Goal: Check status: Check status

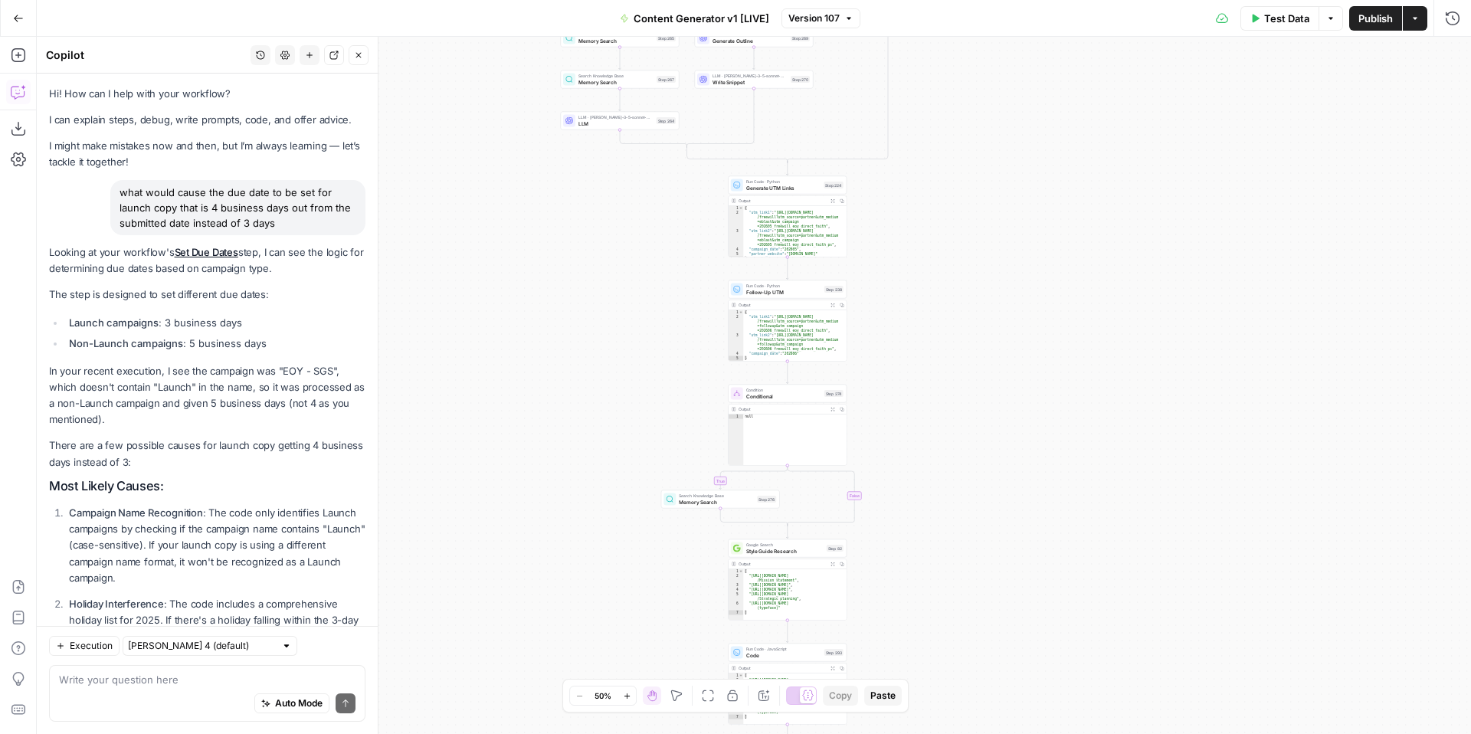
scroll to position [994, 0]
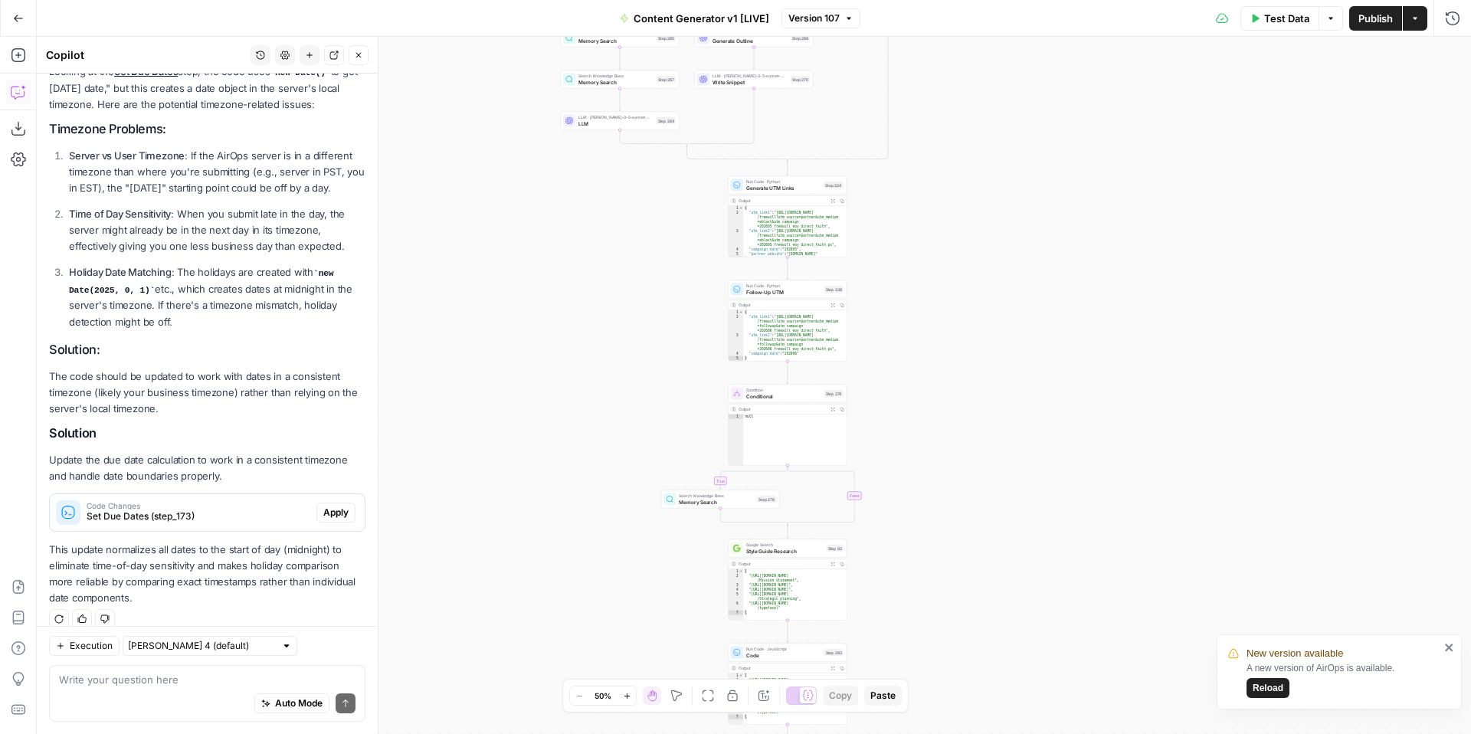
click at [15, 14] on icon "button" at bounding box center [18, 18] width 11 height 11
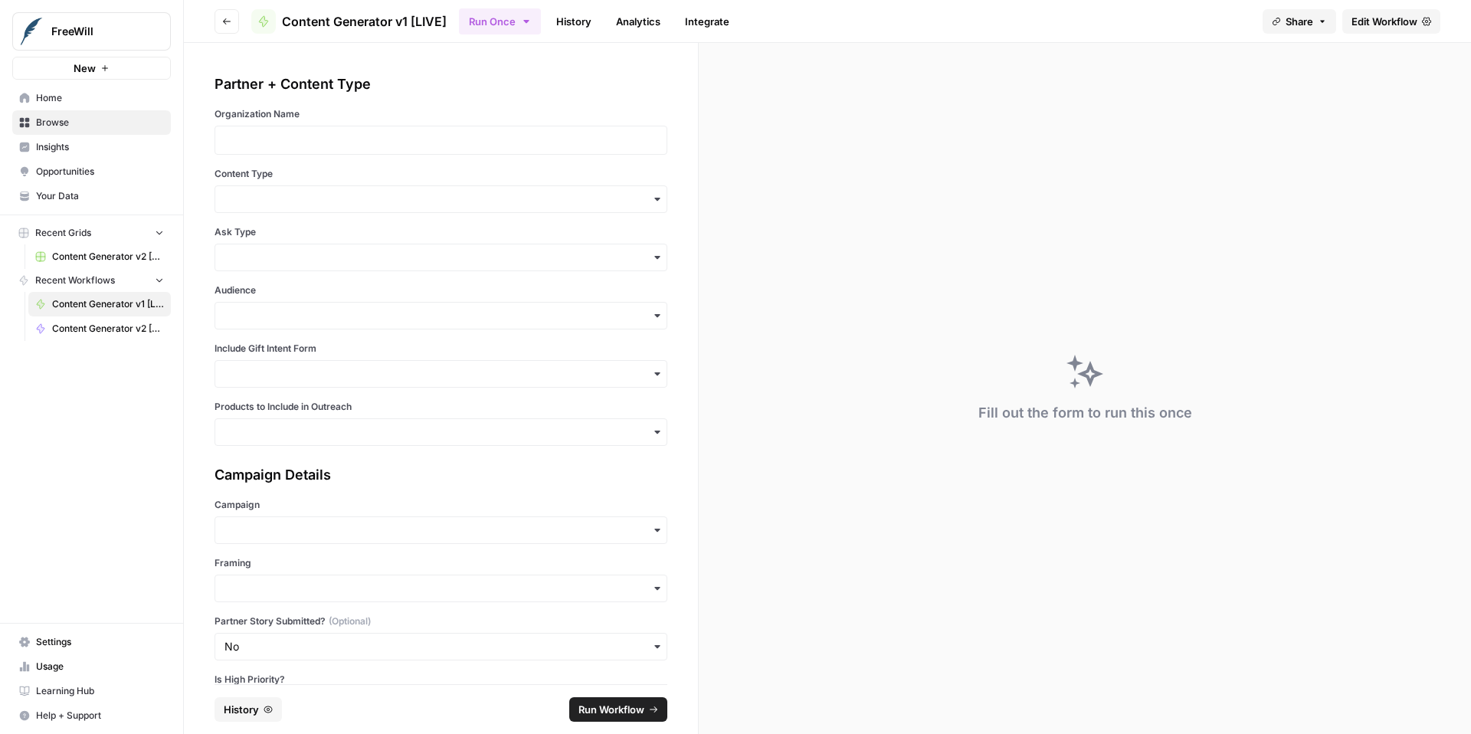
click at [80, 333] on span "Content Generator v2 [BETA]" at bounding box center [108, 329] width 112 height 14
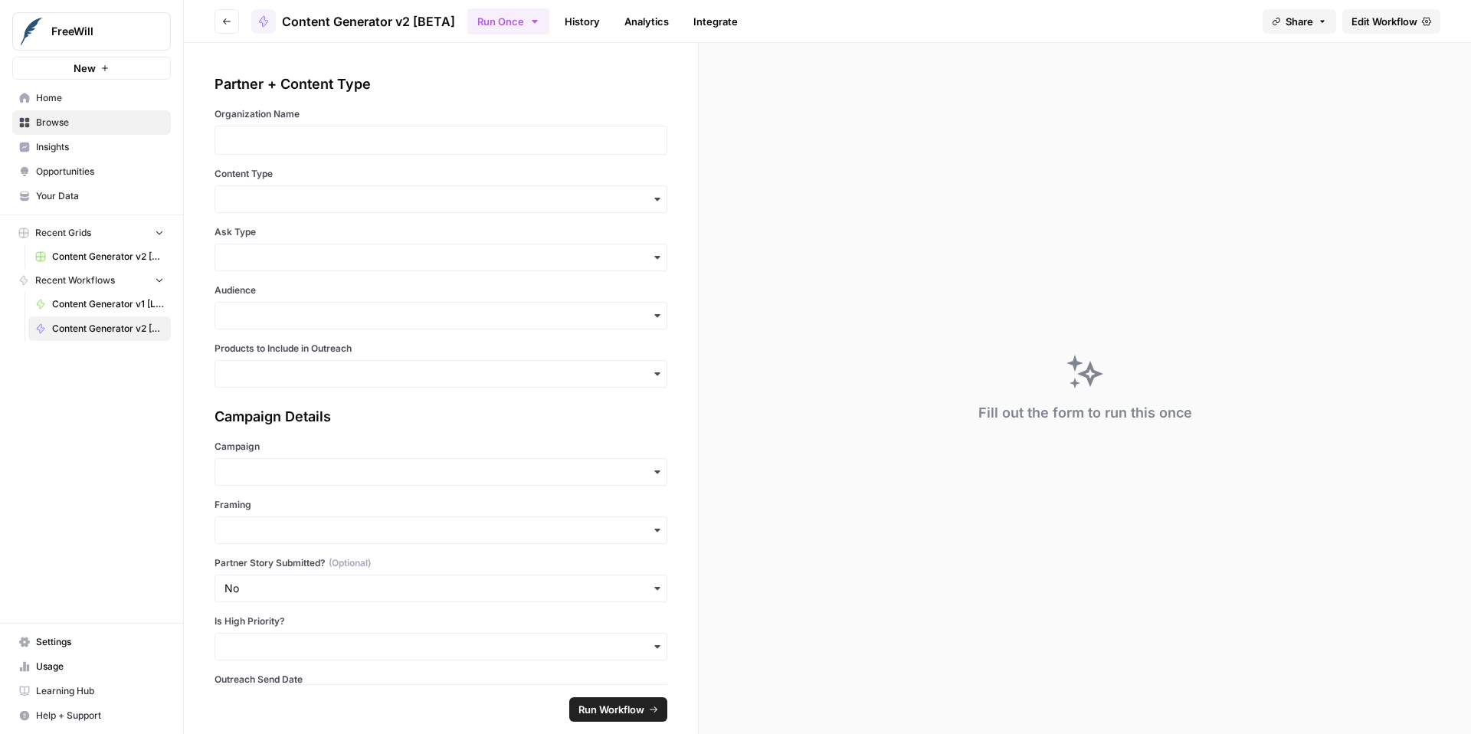
click at [585, 27] on link "History" at bounding box center [582, 21] width 54 height 25
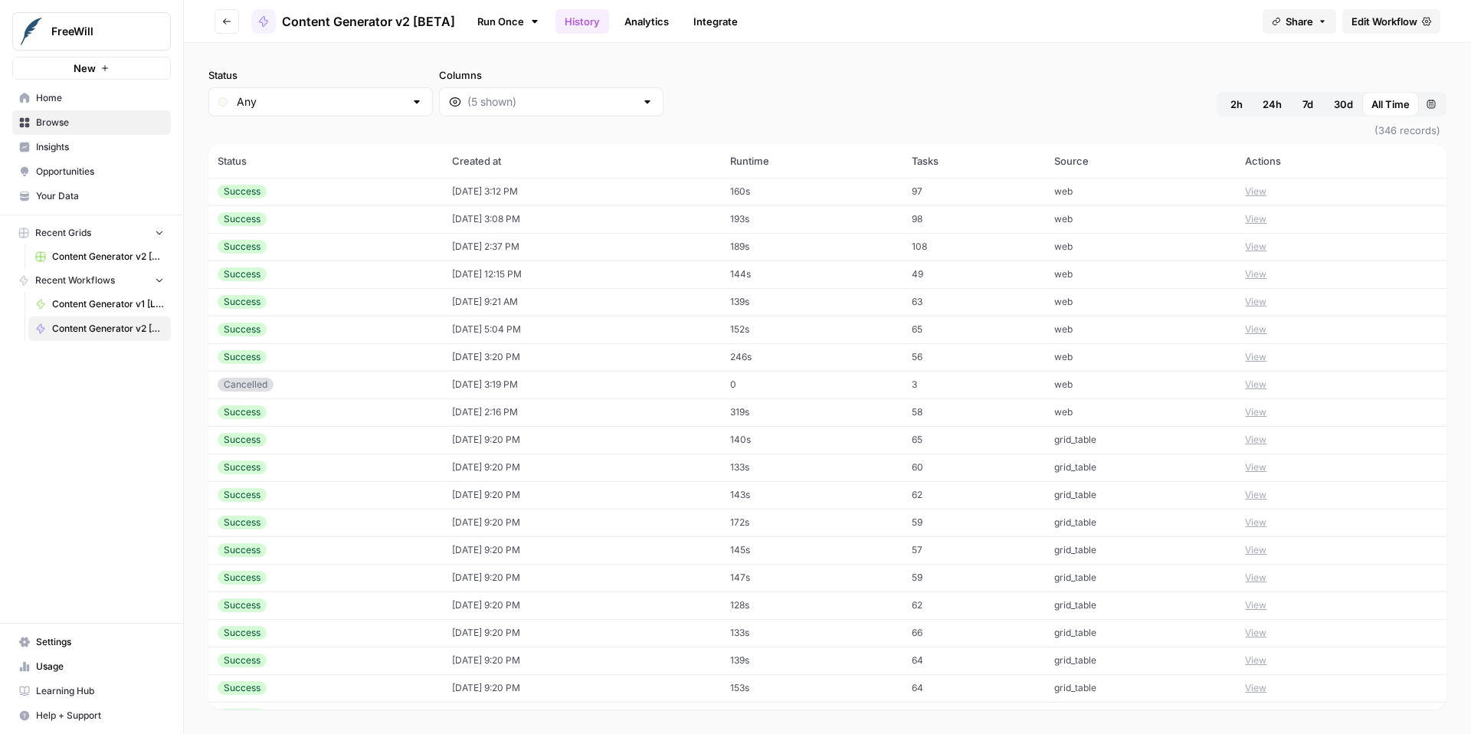
click at [1256, 188] on button "View" at bounding box center [1255, 192] width 21 height 14
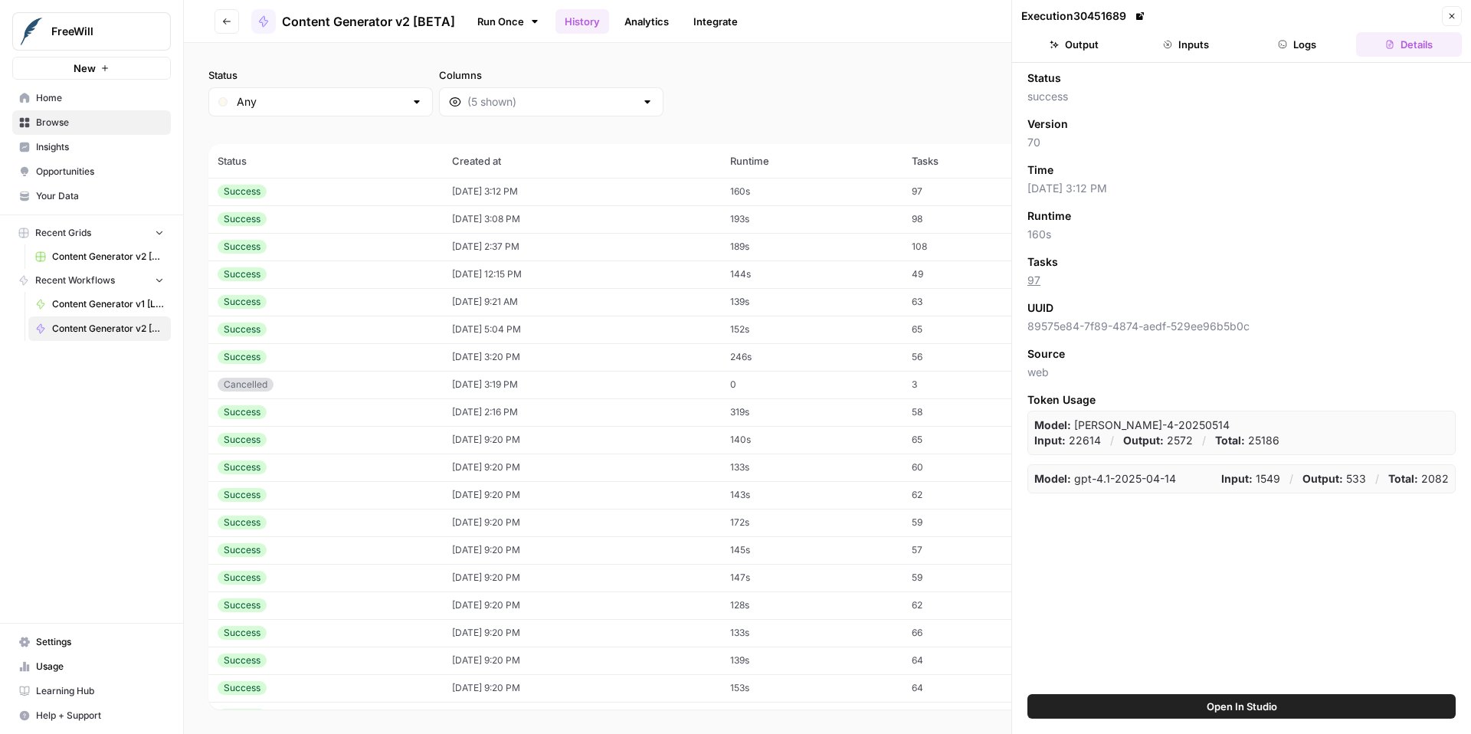
click at [1193, 48] on button "Inputs" at bounding box center [1186, 44] width 106 height 25
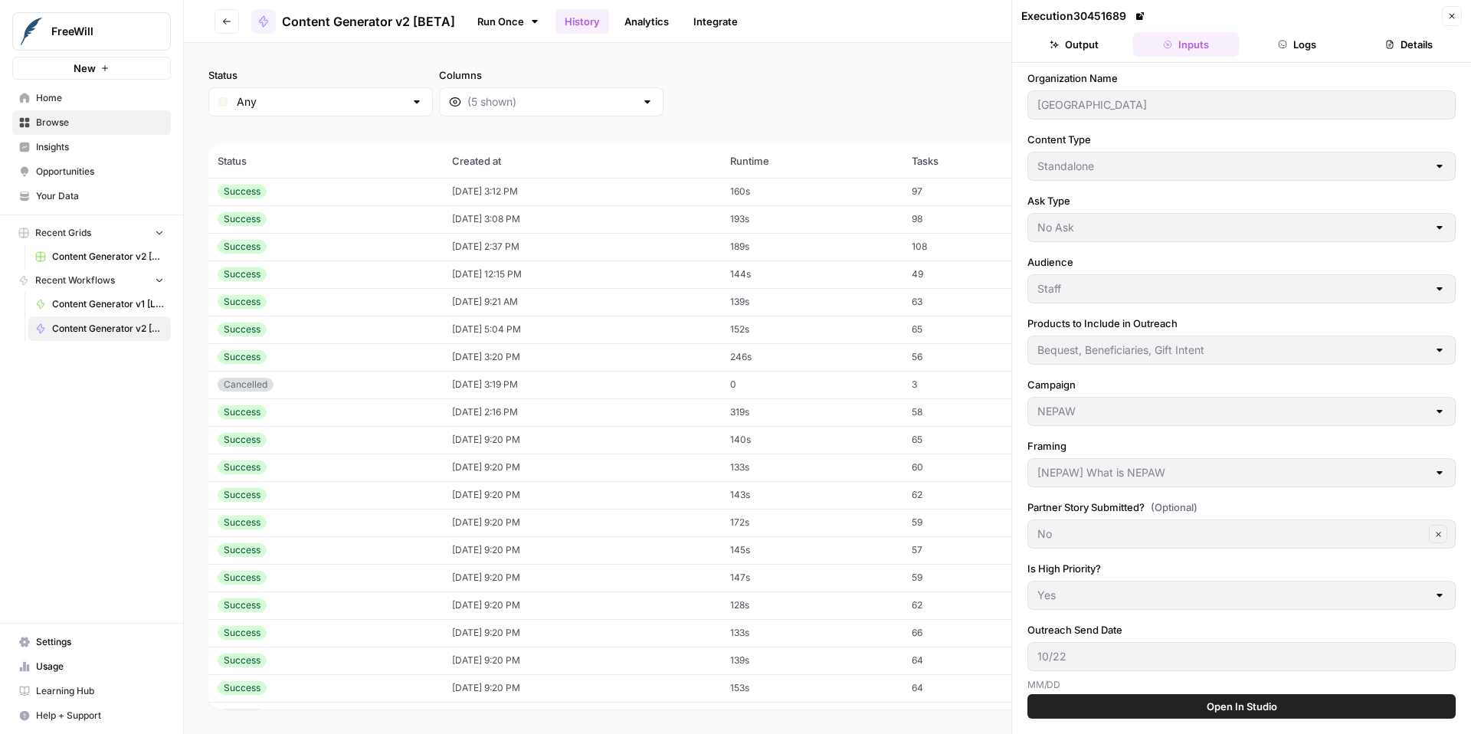
click at [1459, 14] on button "Close" at bounding box center [1452, 16] width 20 height 20
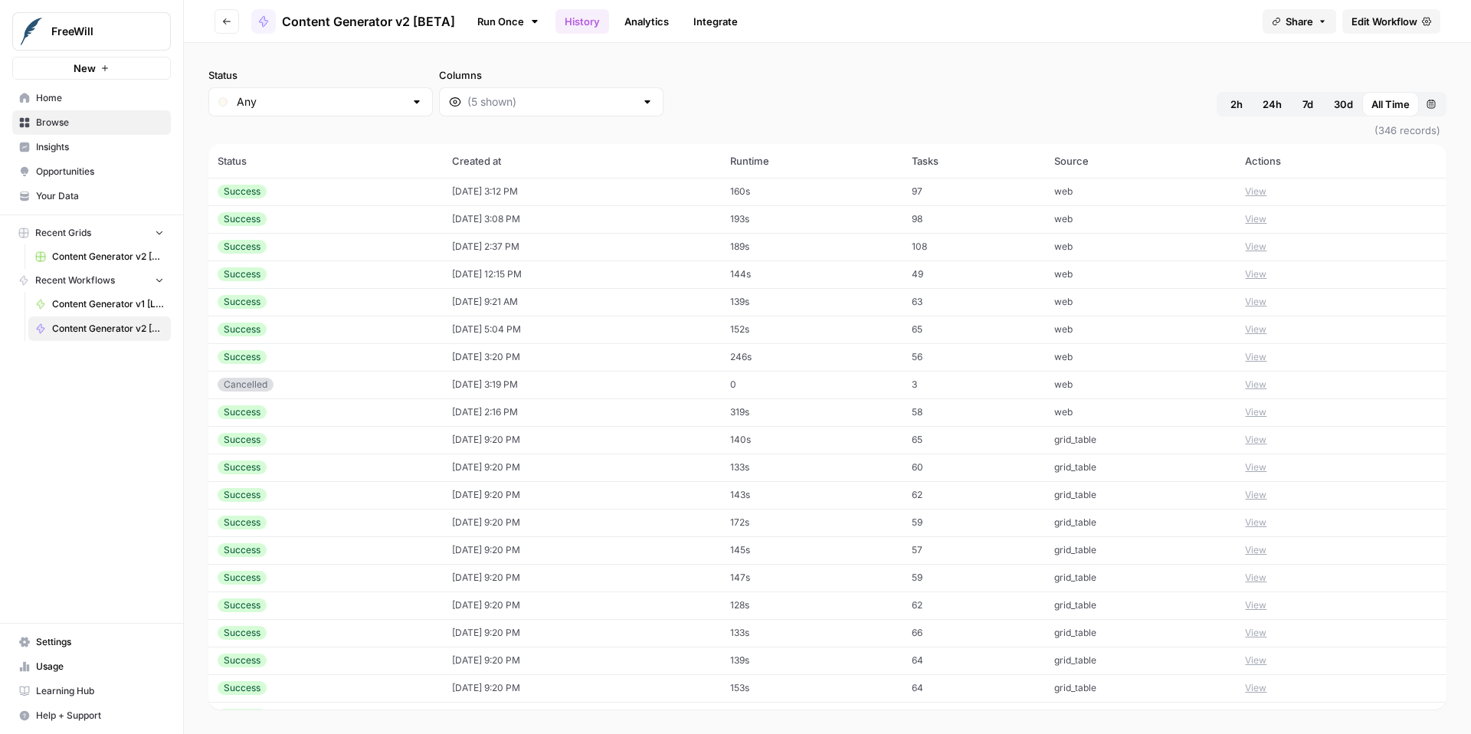
click at [1262, 218] on button "View" at bounding box center [1255, 219] width 21 height 14
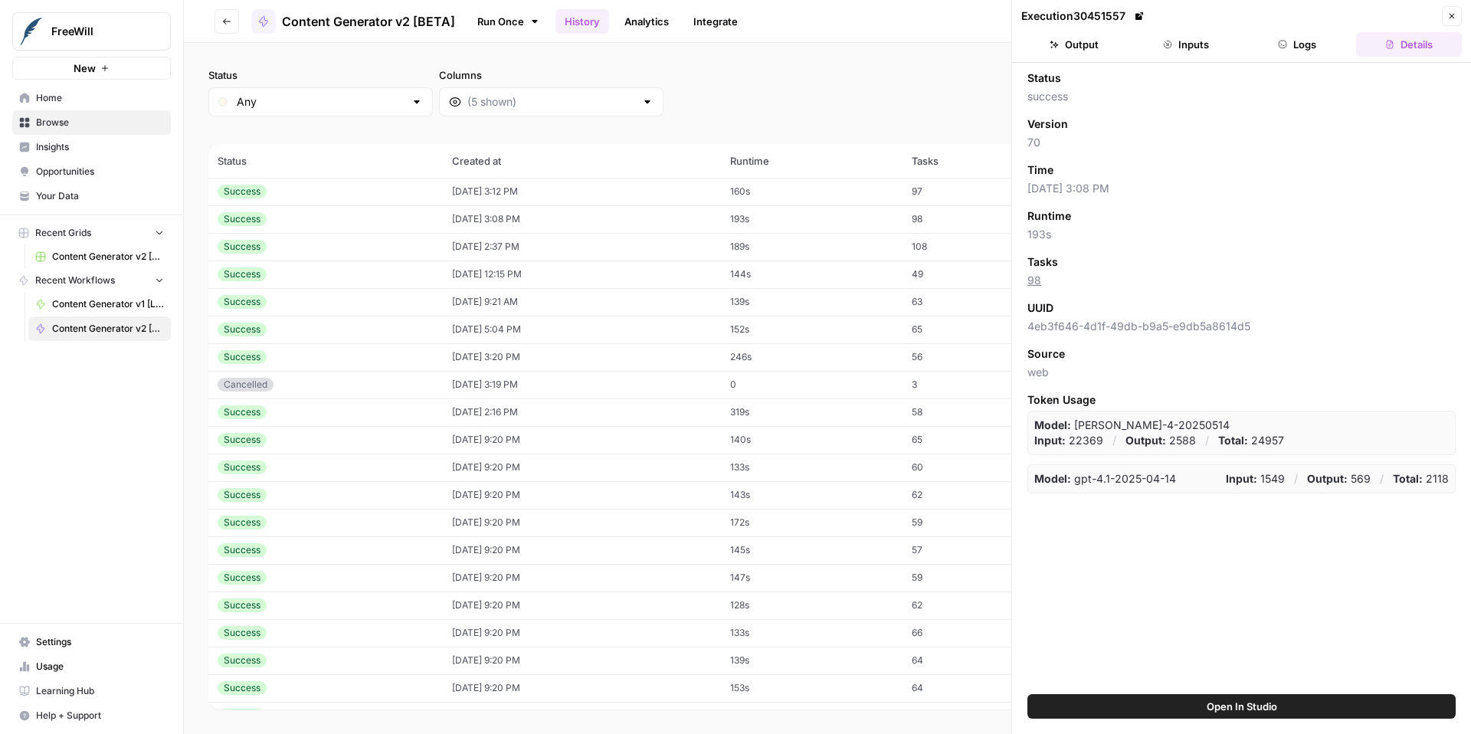
click at [1087, 55] on button "Output" at bounding box center [1074, 44] width 106 height 25
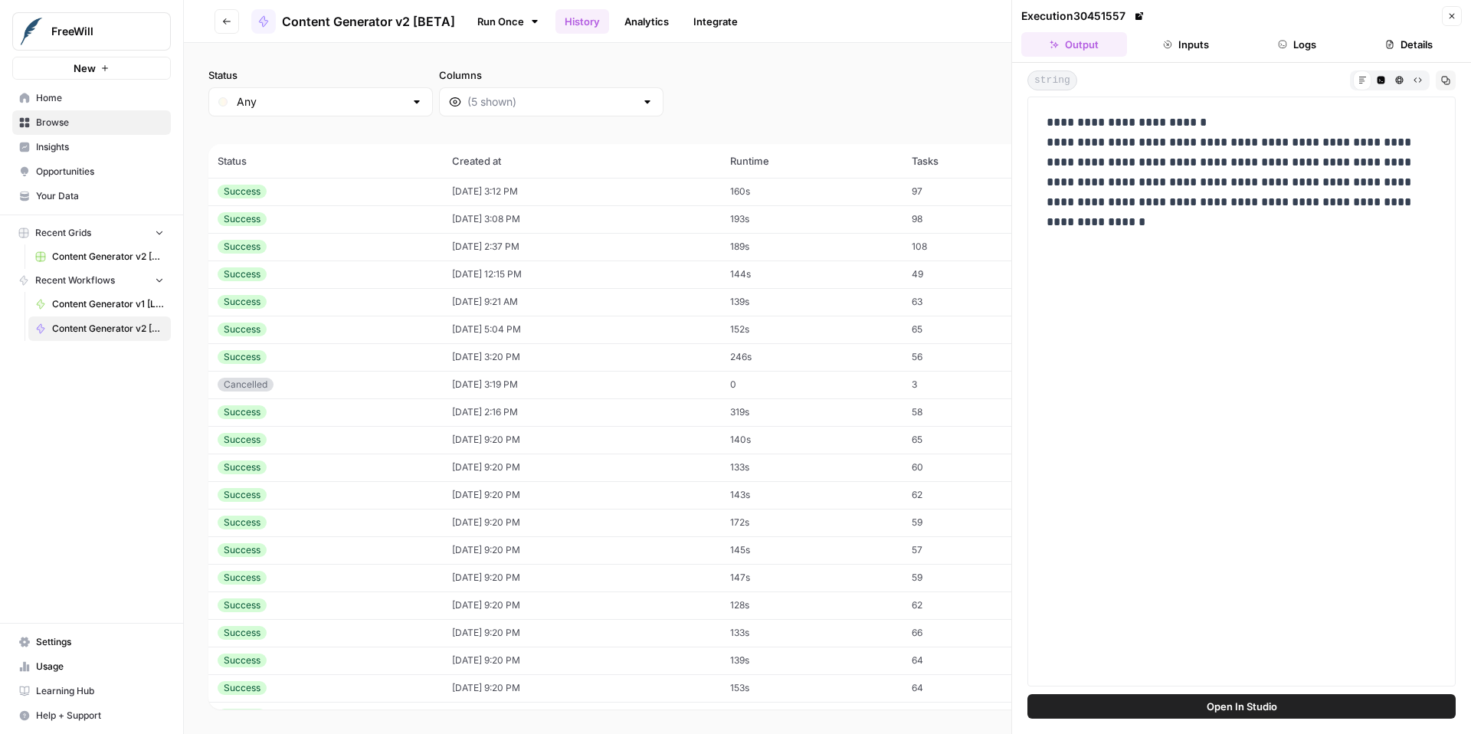
click at [1185, 48] on button "Inputs" at bounding box center [1186, 44] width 106 height 25
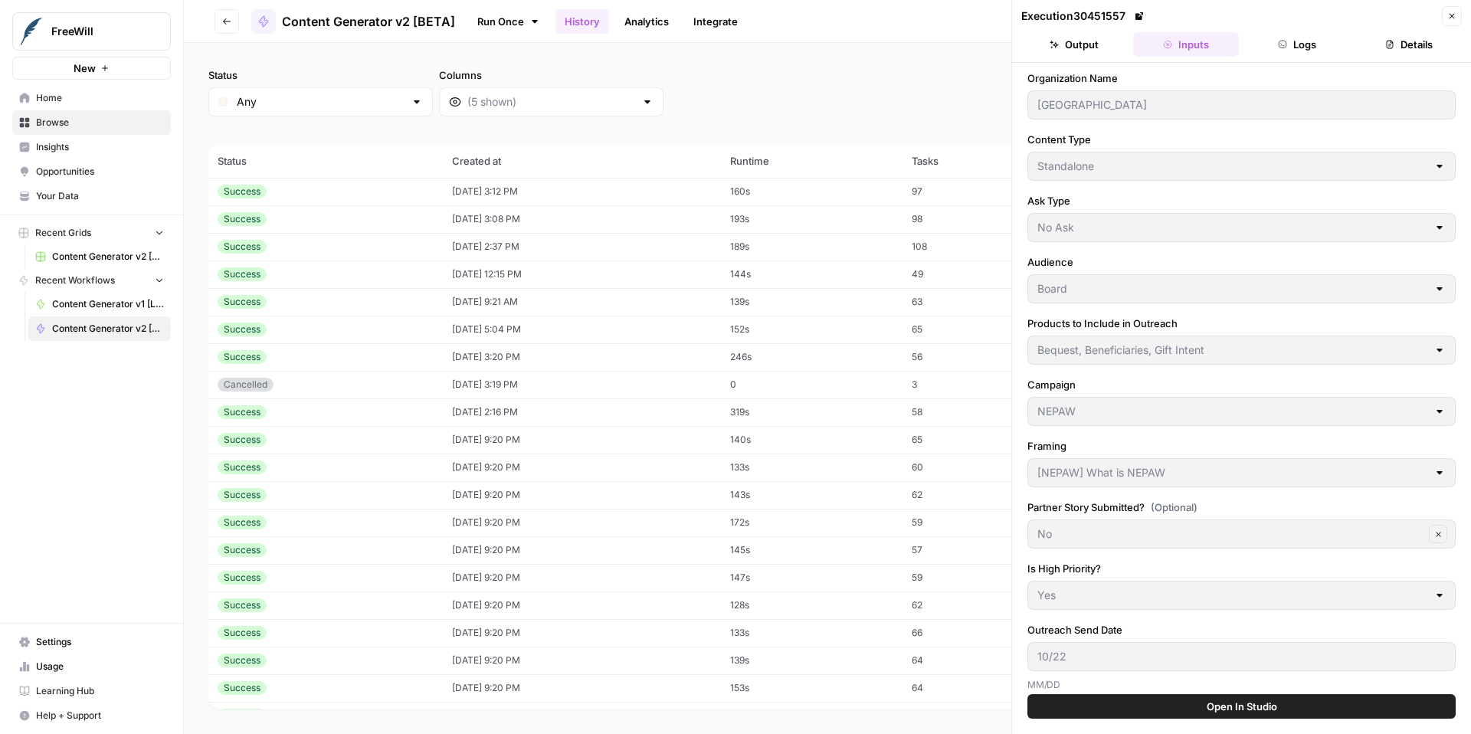
click at [1455, 11] on icon "button" at bounding box center [1451, 15] width 9 height 9
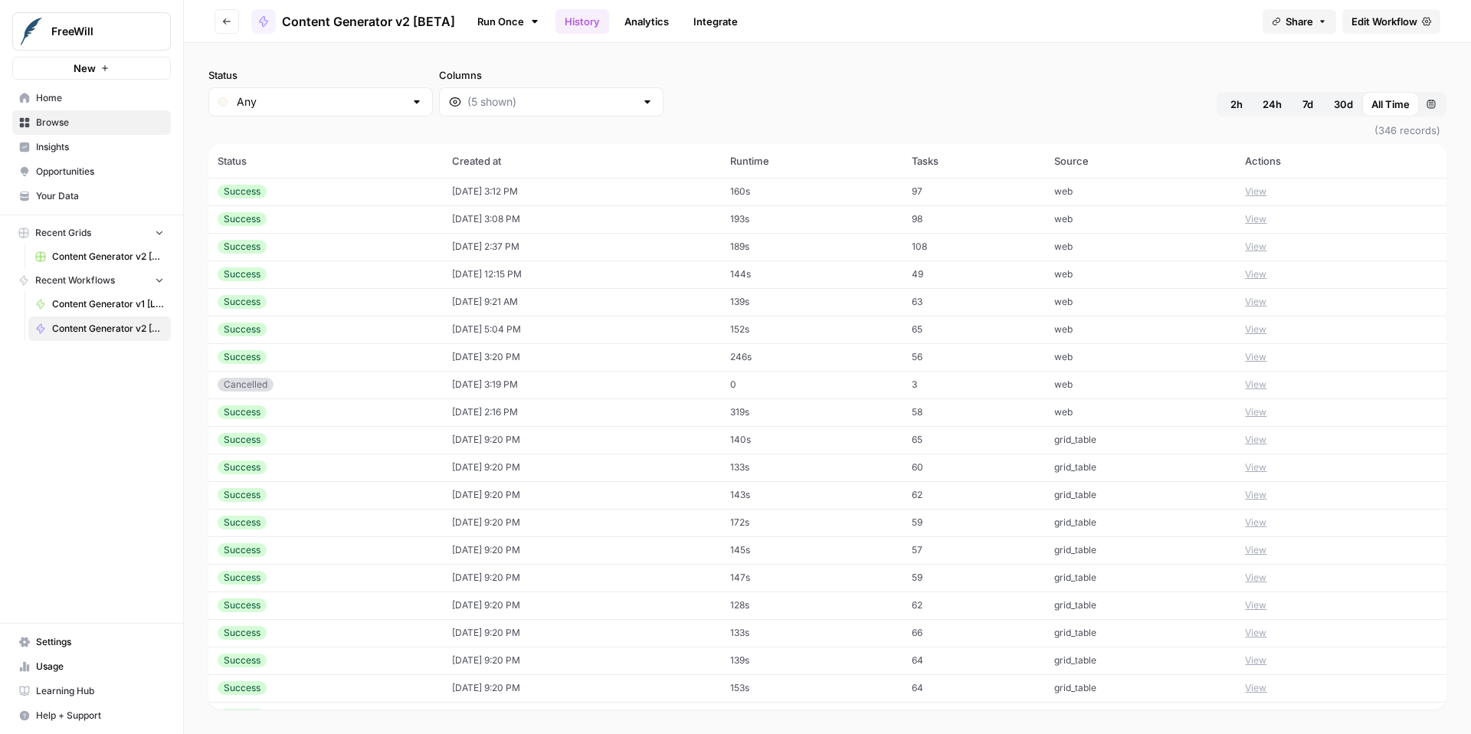
click at [1259, 247] on button "View" at bounding box center [1255, 247] width 21 height 14
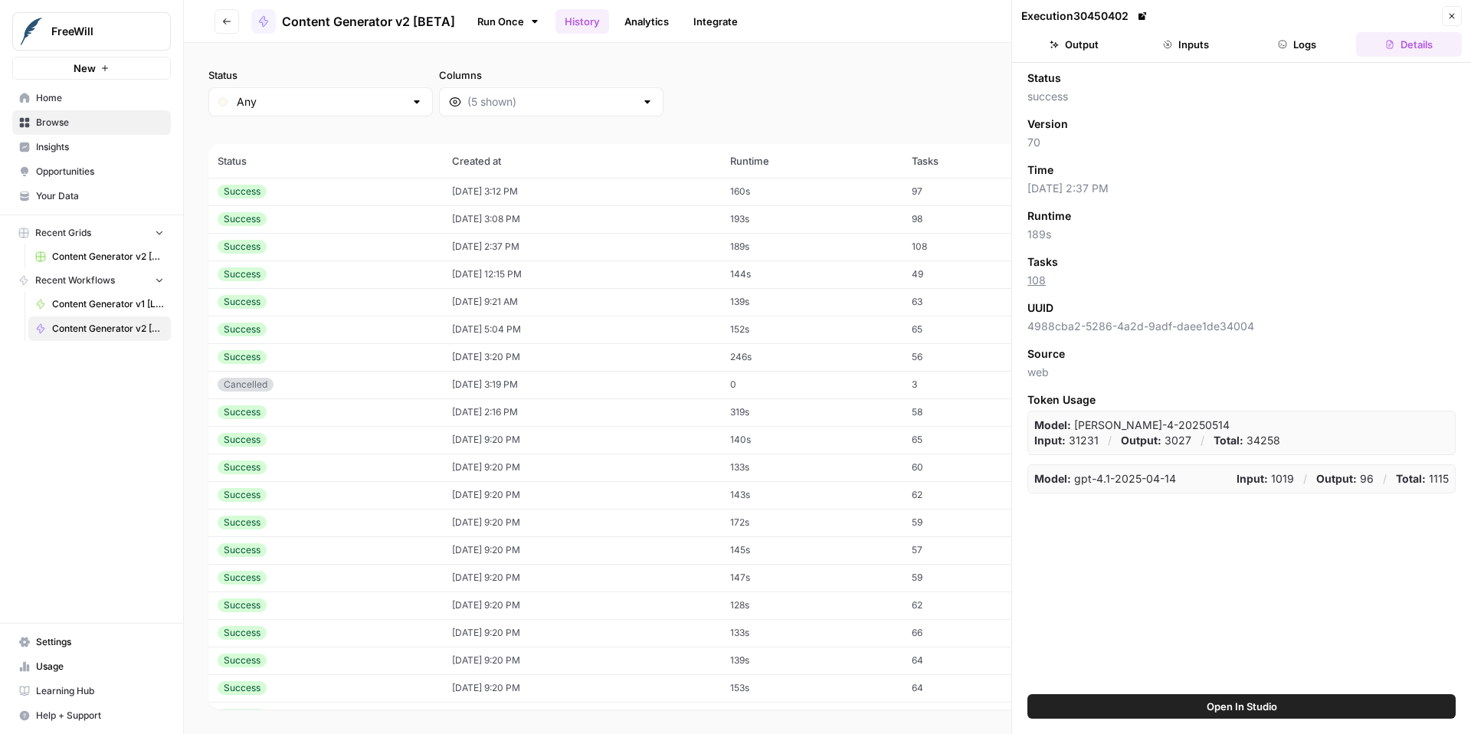
click at [1096, 42] on button "Output" at bounding box center [1074, 44] width 106 height 25
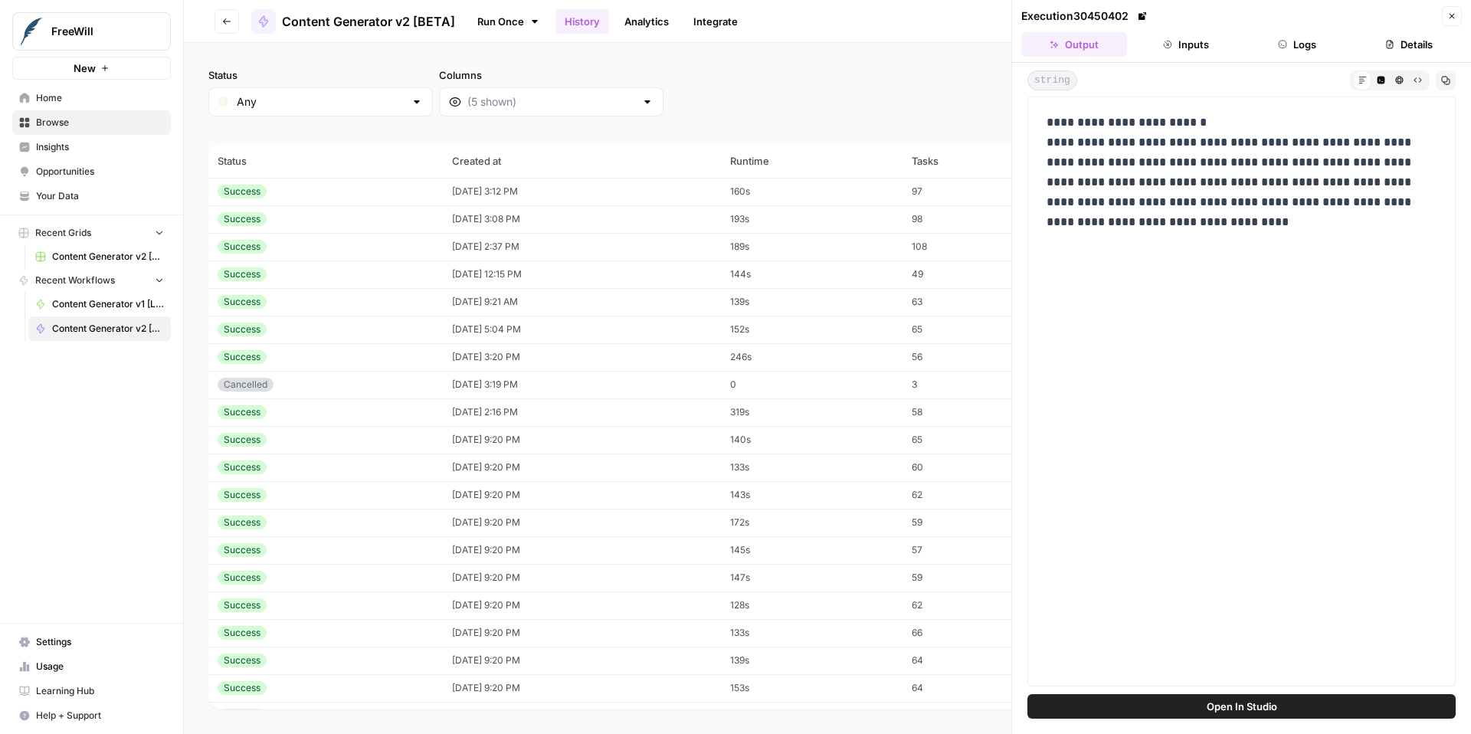
click at [1181, 36] on button "Inputs" at bounding box center [1186, 44] width 106 height 25
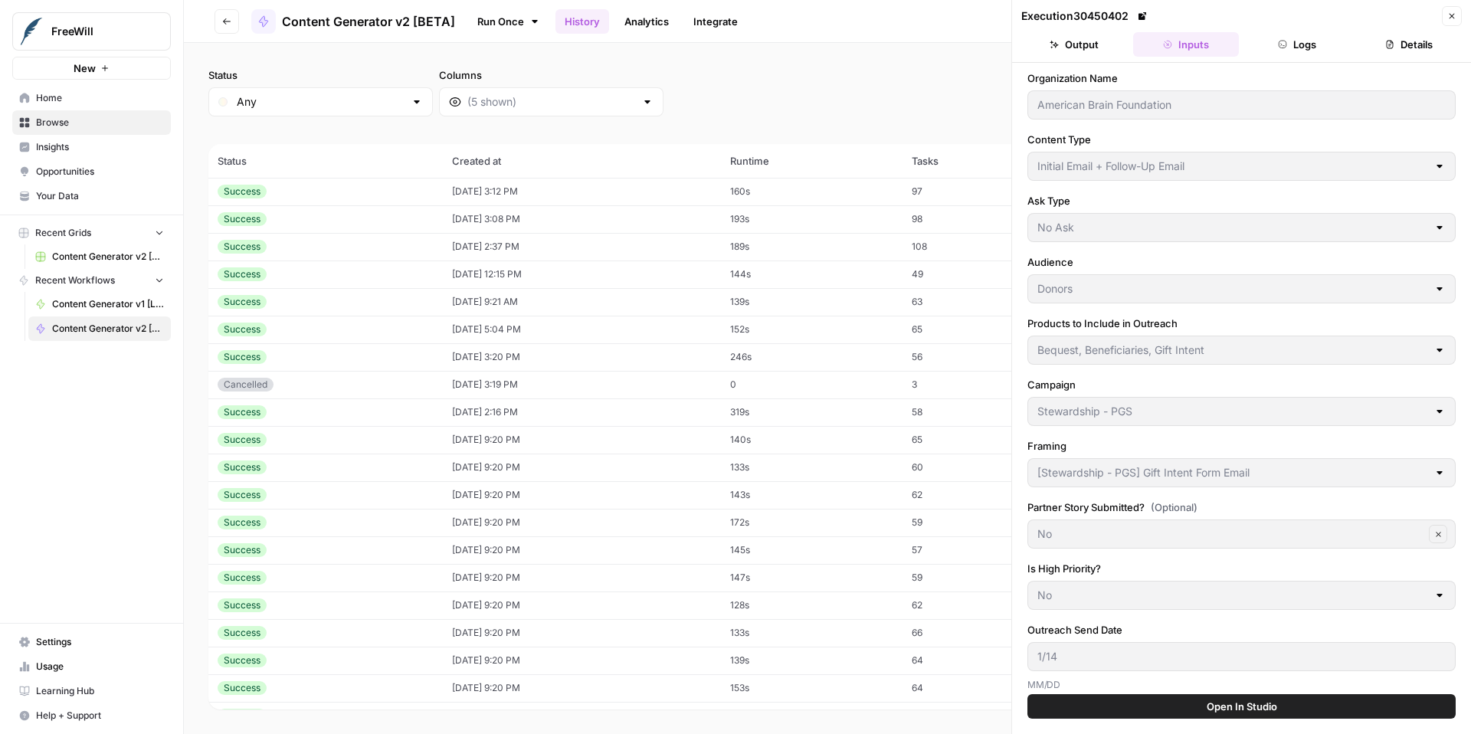
scroll to position [189, 0]
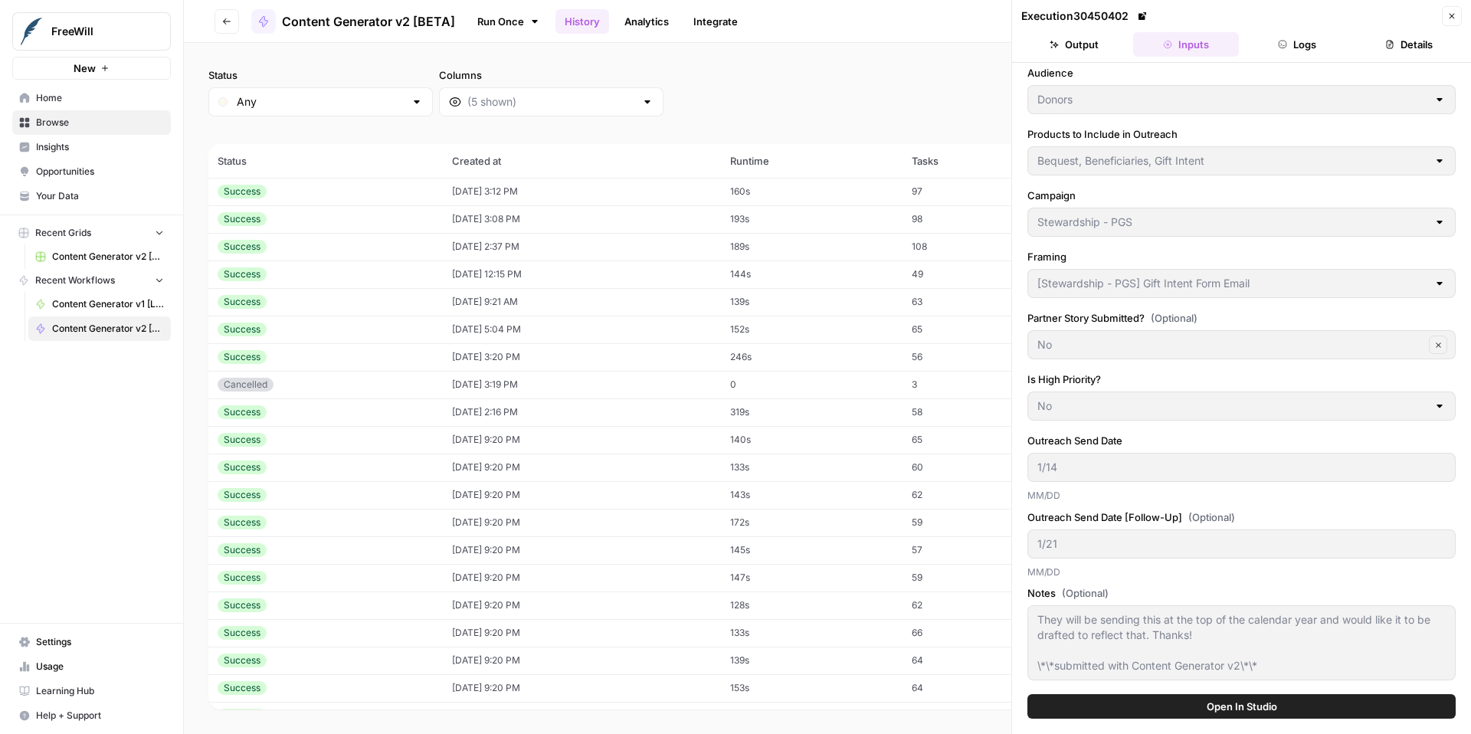
click at [1452, 13] on icon "button" at bounding box center [1451, 15] width 9 height 9
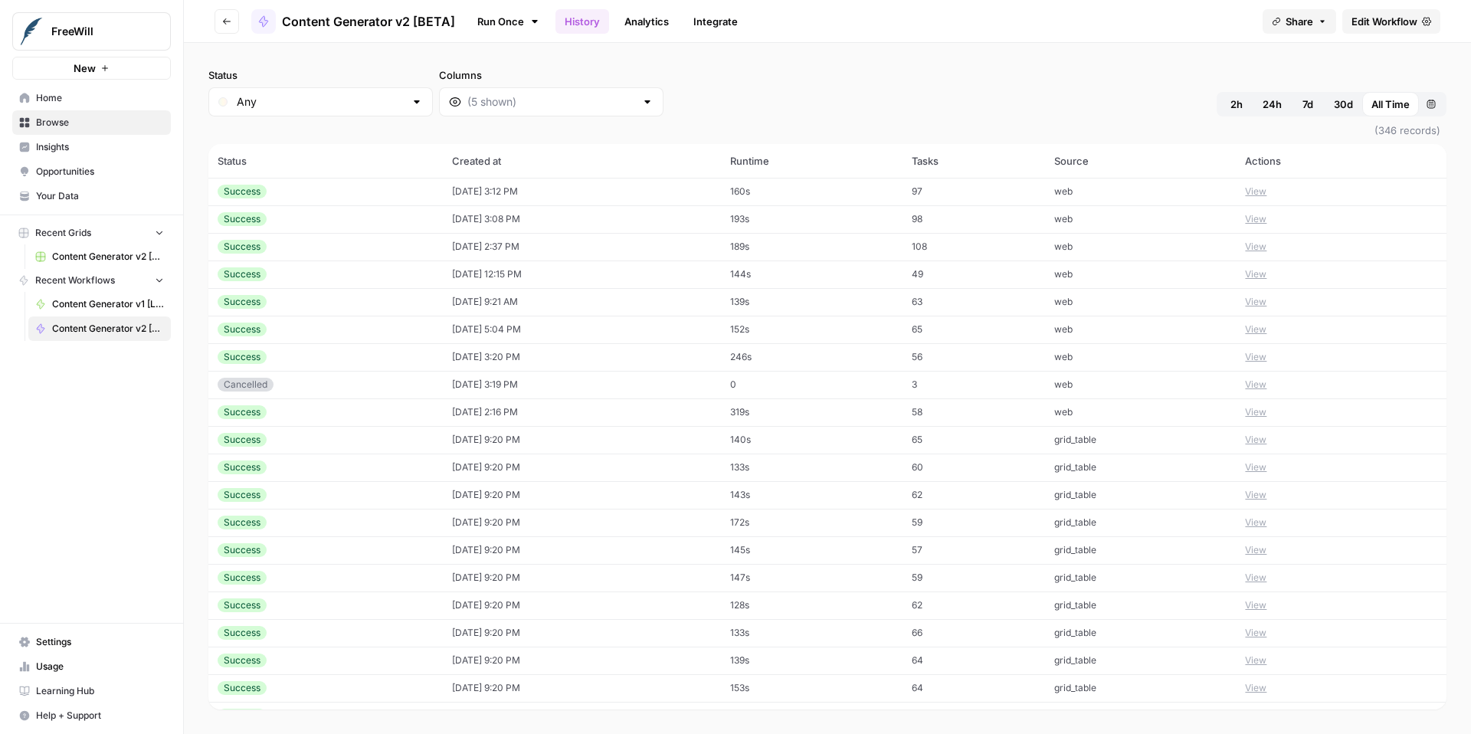
click at [1260, 276] on button "View" at bounding box center [1255, 274] width 21 height 14
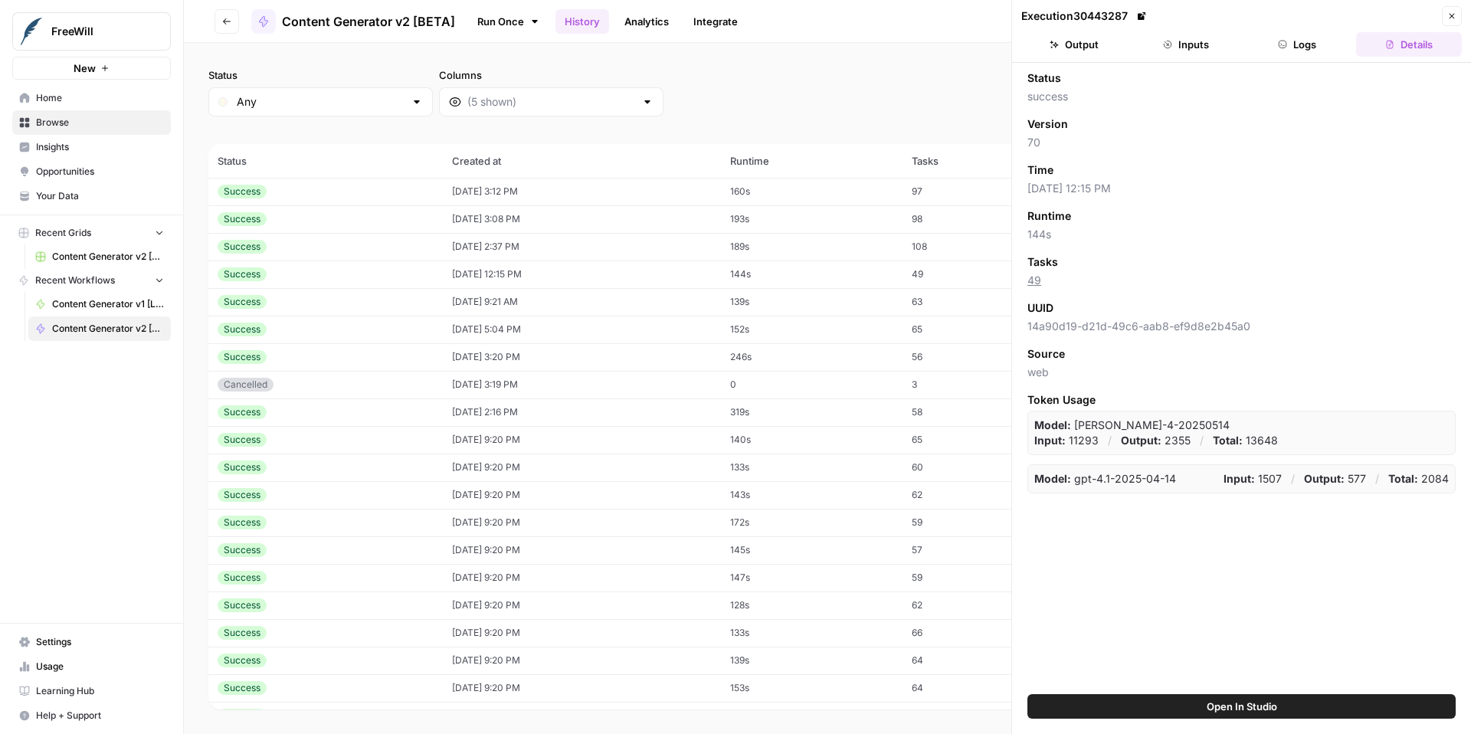
click at [1079, 50] on button "Output" at bounding box center [1074, 44] width 106 height 25
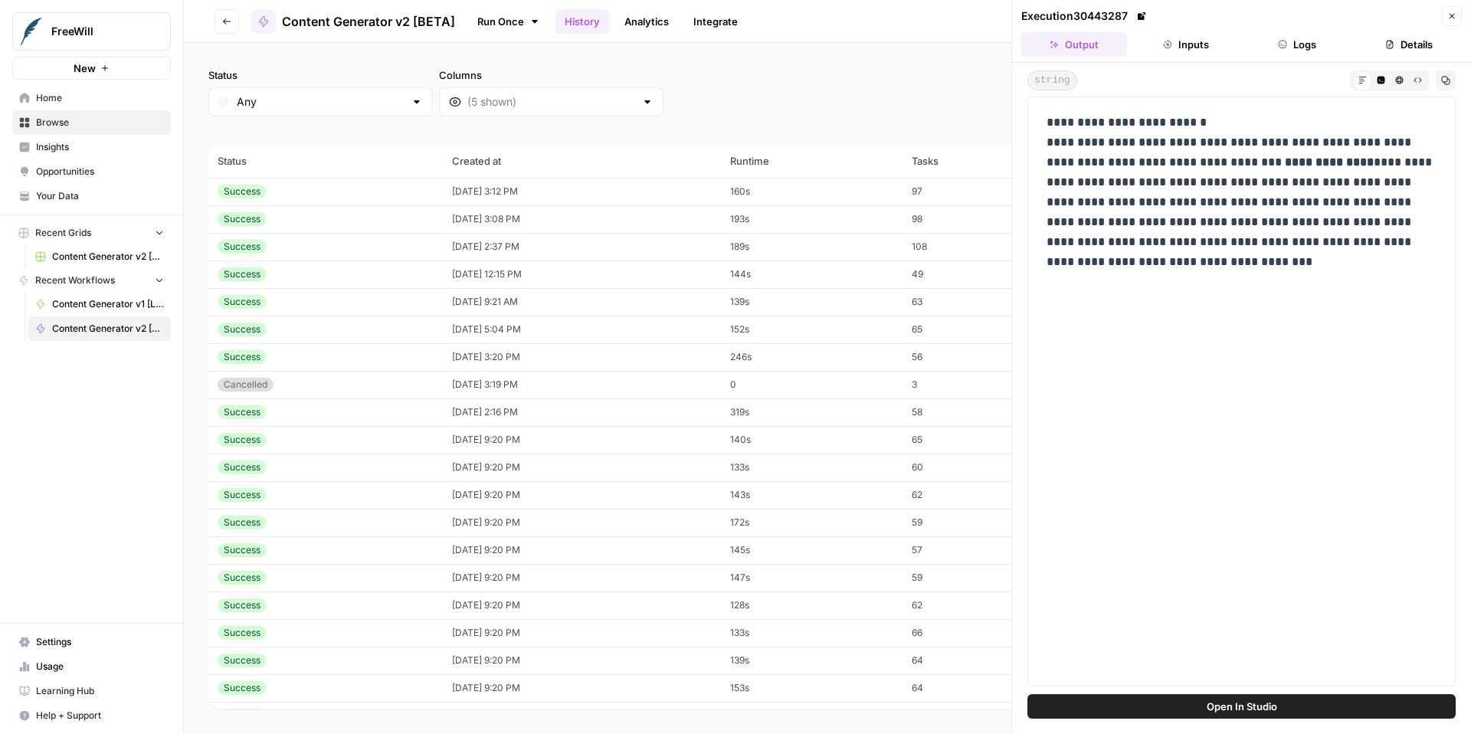
click at [1194, 40] on button "Inputs" at bounding box center [1186, 44] width 106 height 25
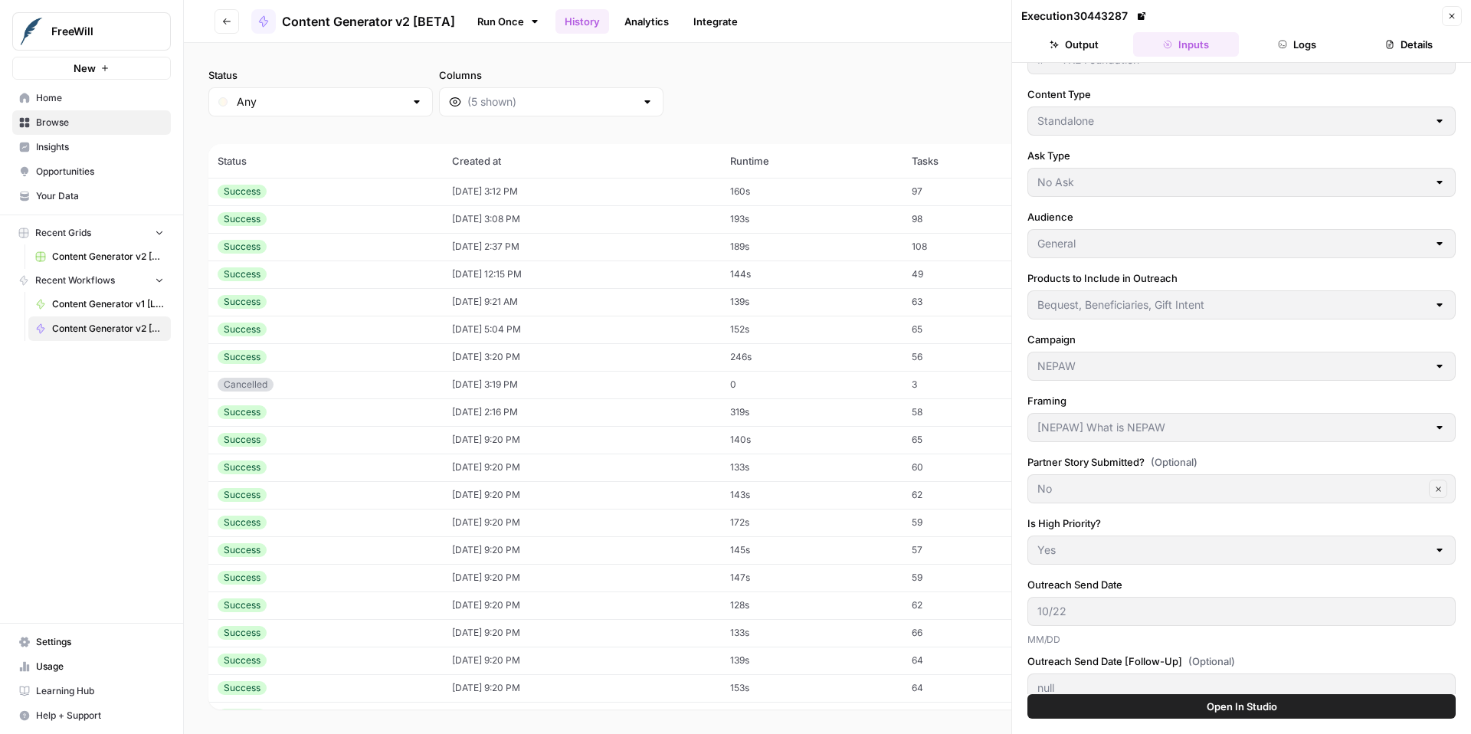
scroll to position [174, 0]
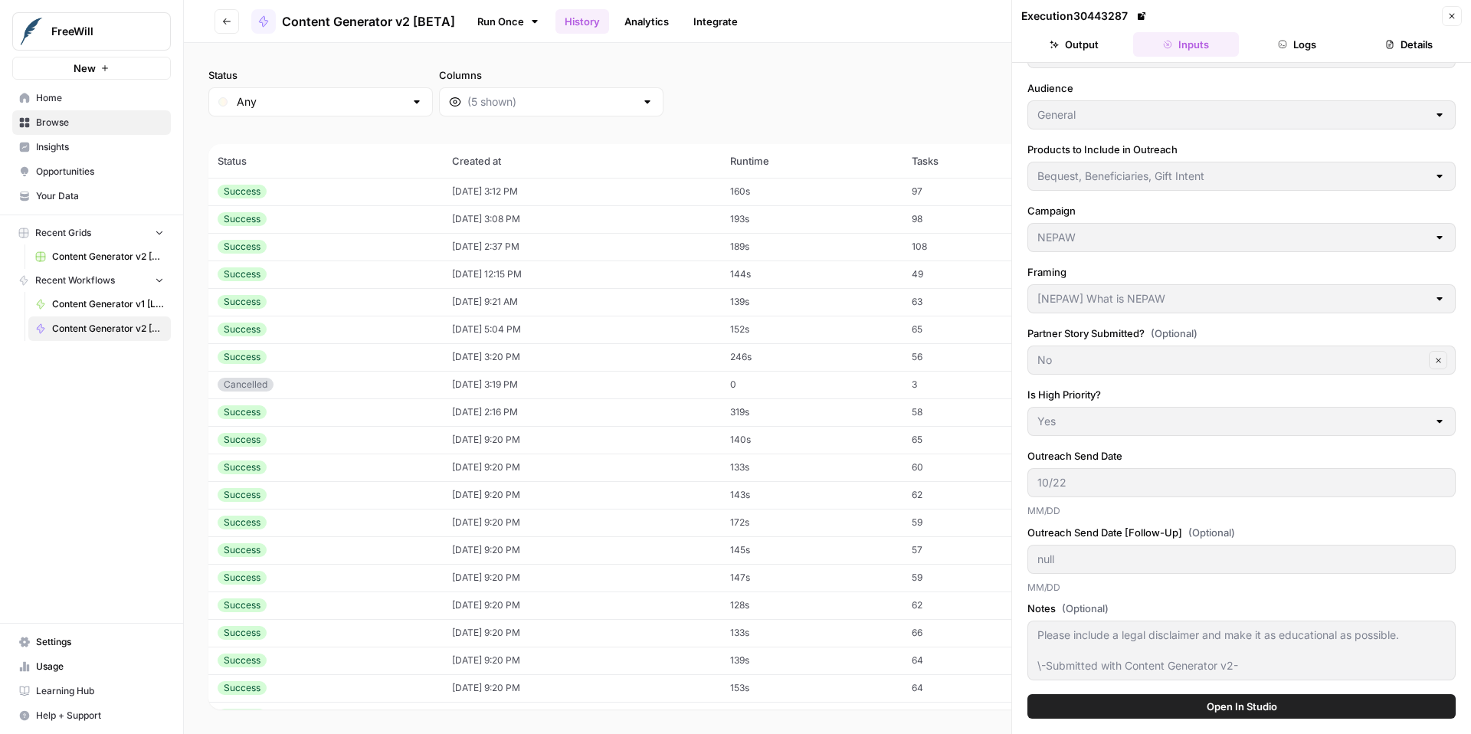
click at [1456, 9] on button "Close" at bounding box center [1452, 16] width 20 height 20
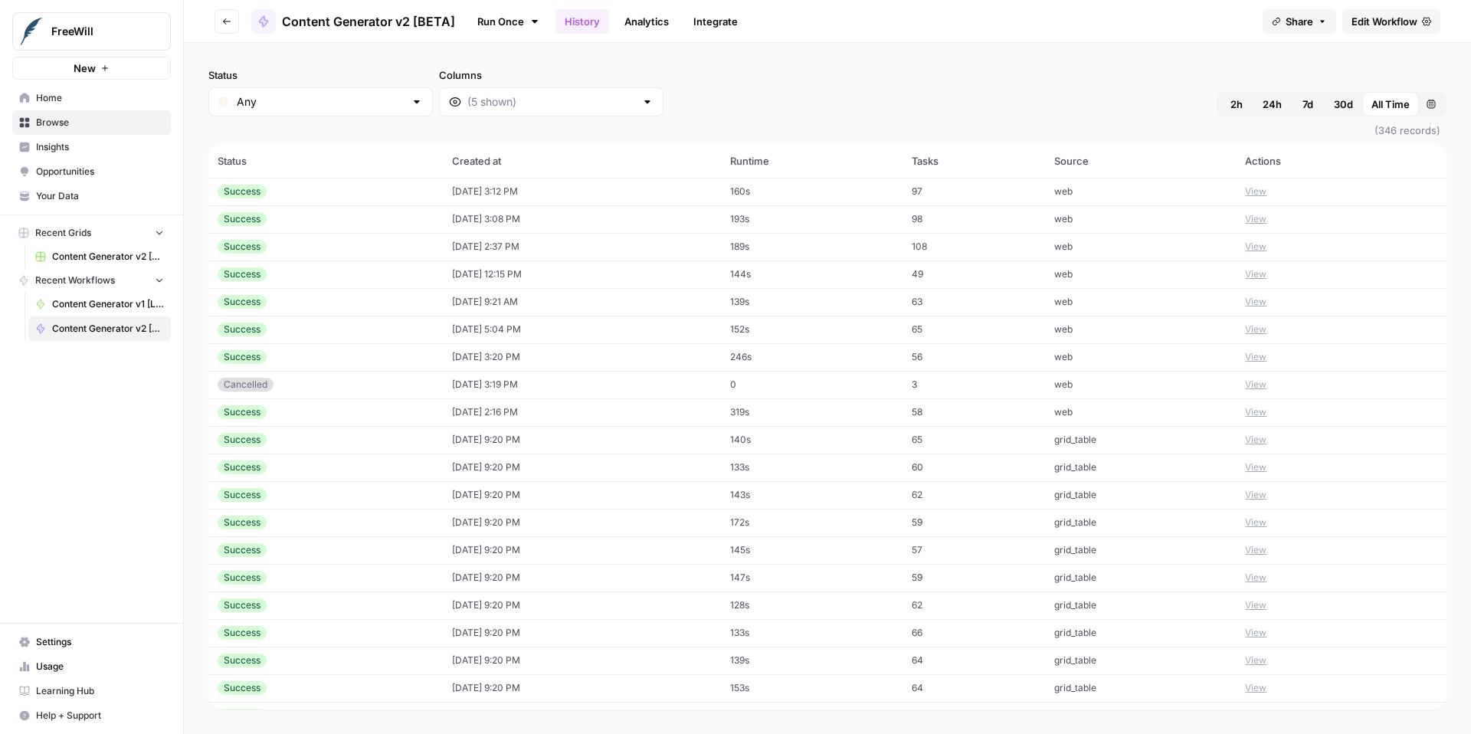
click at [1249, 195] on button "View" at bounding box center [1255, 192] width 21 height 14
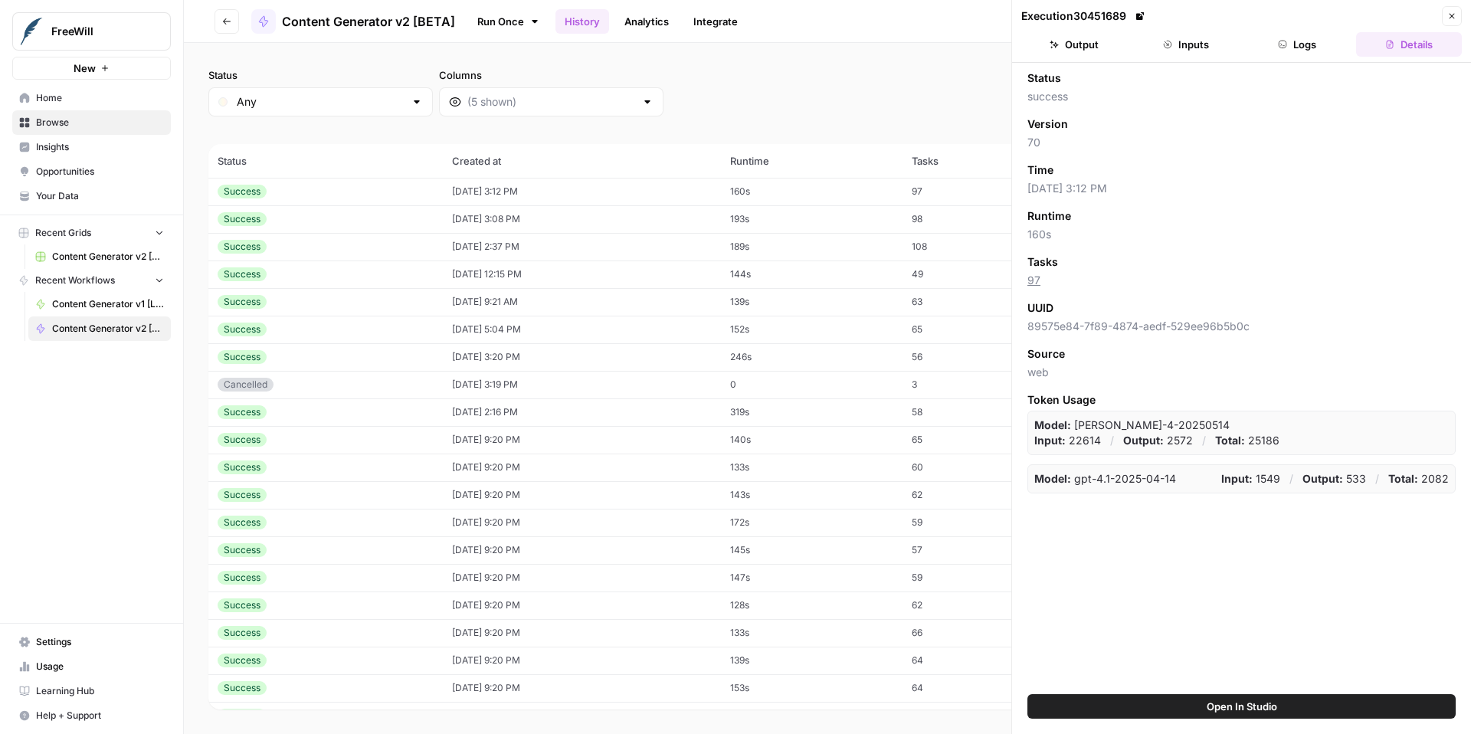
click at [1305, 43] on button "Logs" at bounding box center [1298, 44] width 106 height 25
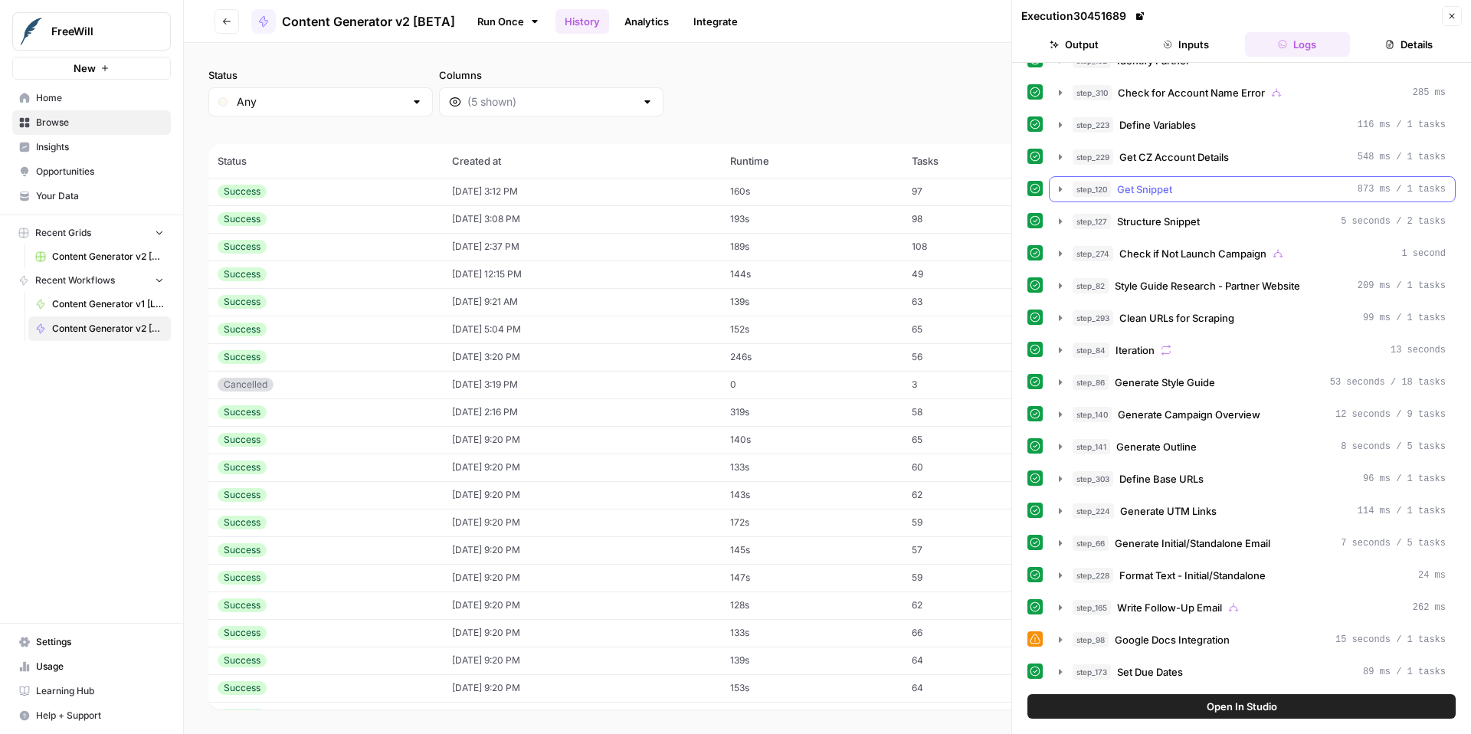
scroll to position [544, 0]
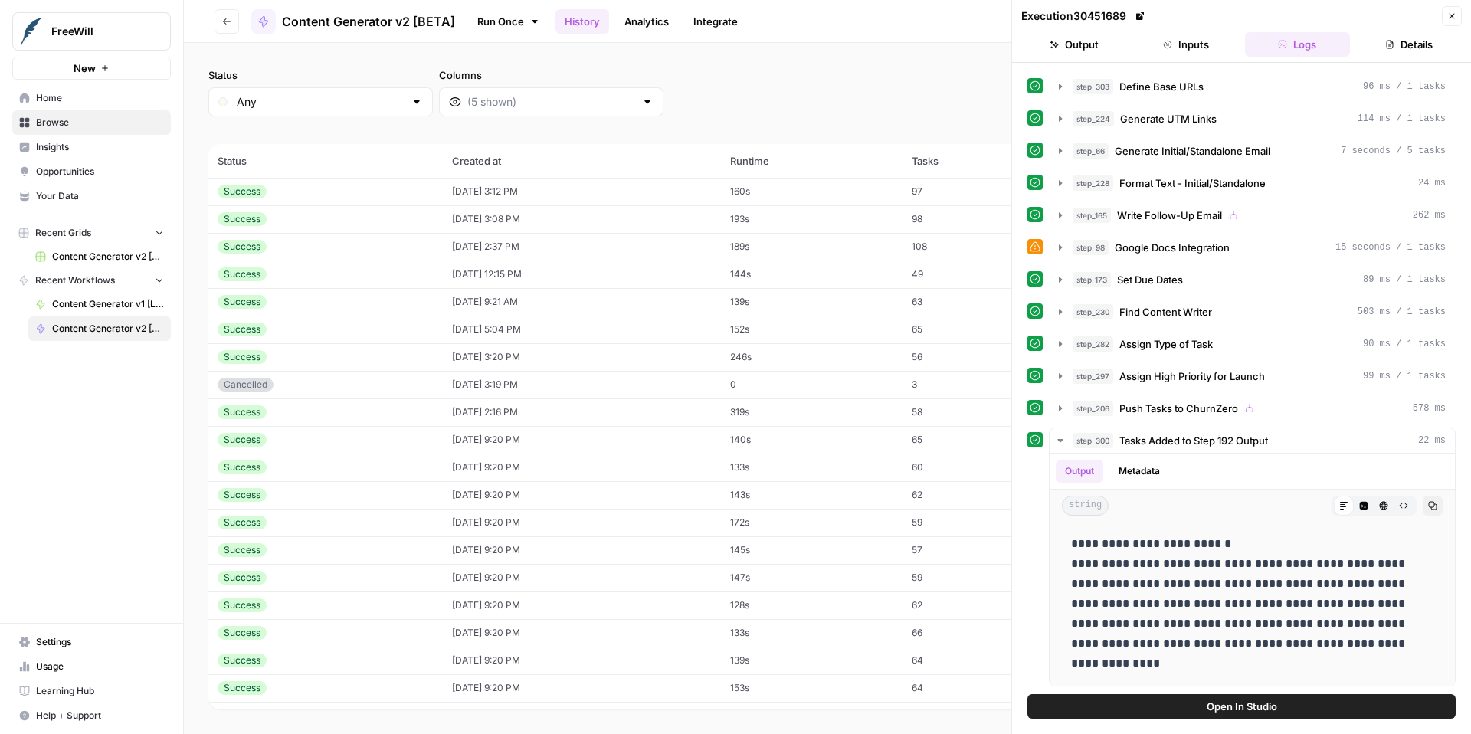
click at [1456, 16] on button "Close" at bounding box center [1452, 16] width 20 height 20
